Goal: Task Accomplishment & Management: Manage account settings

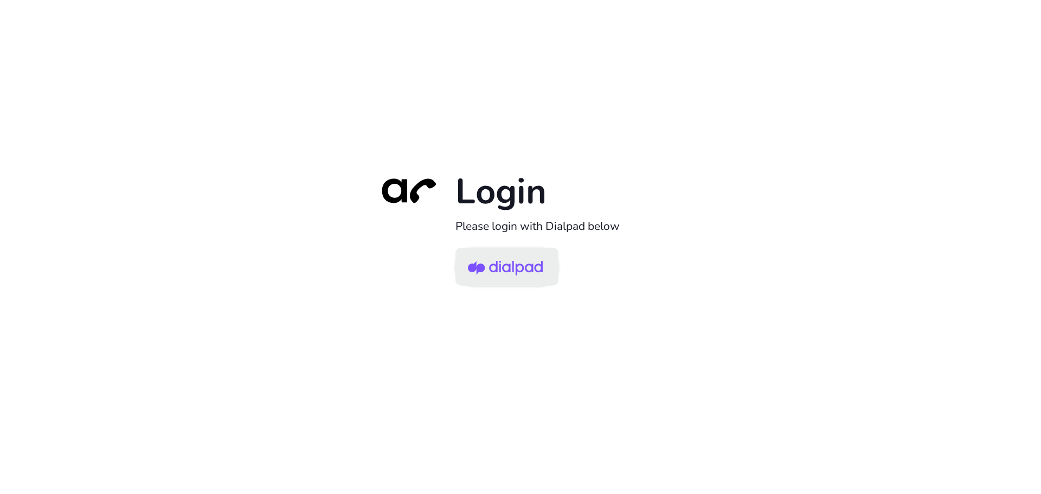
drag, startPoint x: 519, startPoint y: 261, endPoint x: 541, endPoint y: 259, distance: 21.2
click at [519, 260] on img at bounding box center [505, 267] width 75 height 35
click at [538, 271] on img at bounding box center [505, 267] width 75 height 35
click at [510, 261] on img at bounding box center [505, 267] width 75 height 35
click at [524, 259] on img at bounding box center [505, 267] width 75 height 35
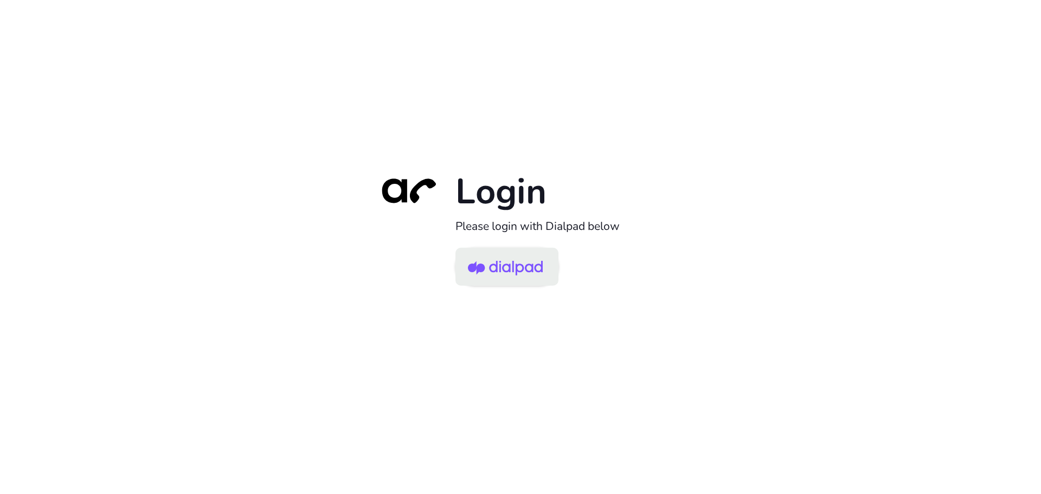
click at [539, 274] on img at bounding box center [505, 267] width 75 height 35
